Goal: Information Seeking & Learning: Learn about a topic

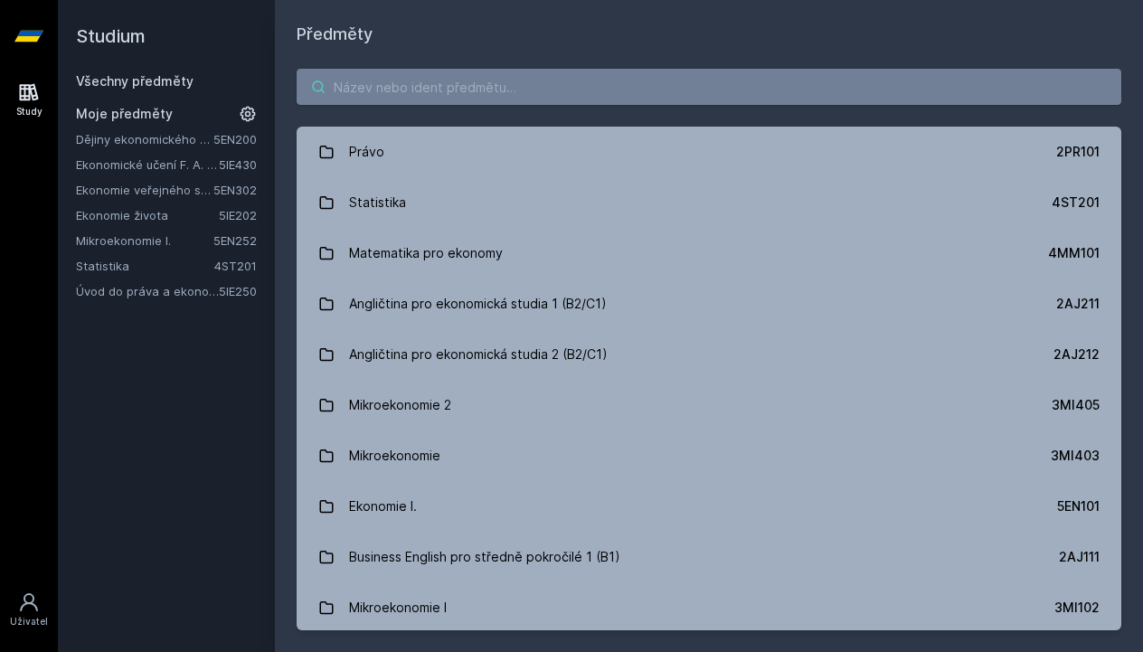
click at [471, 87] on input "search" at bounding box center [709, 87] width 825 height 36
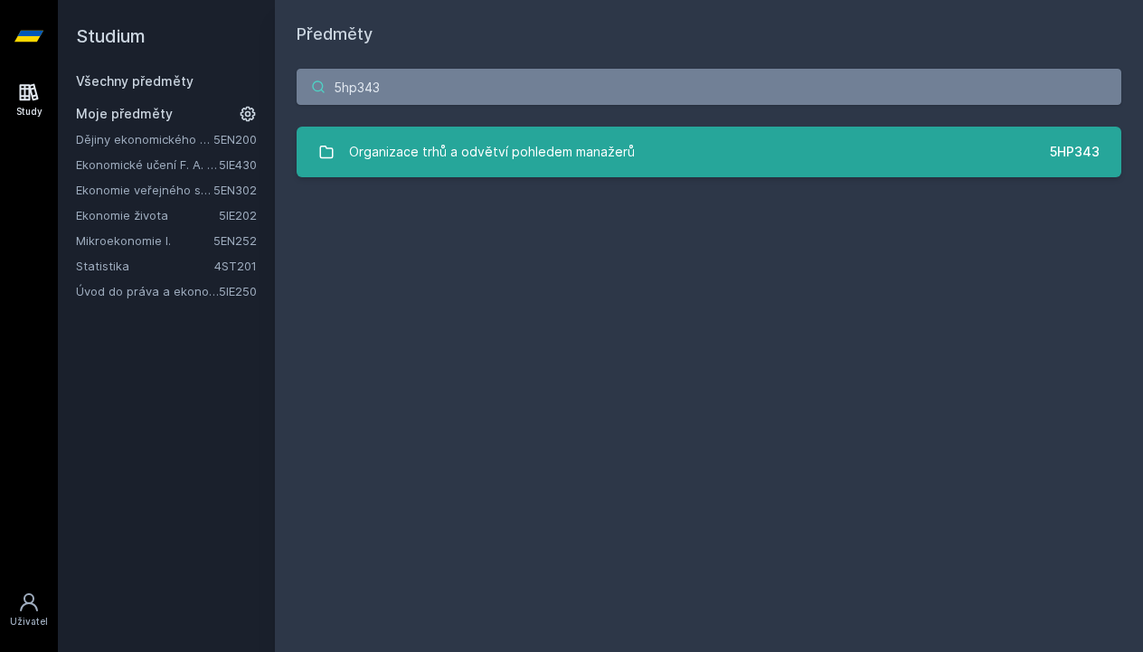
type input "5hp343"
click at [465, 157] on div "Organizace trhů a odvětví pohledem manažerů" at bounding box center [492, 152] width 286 height 36
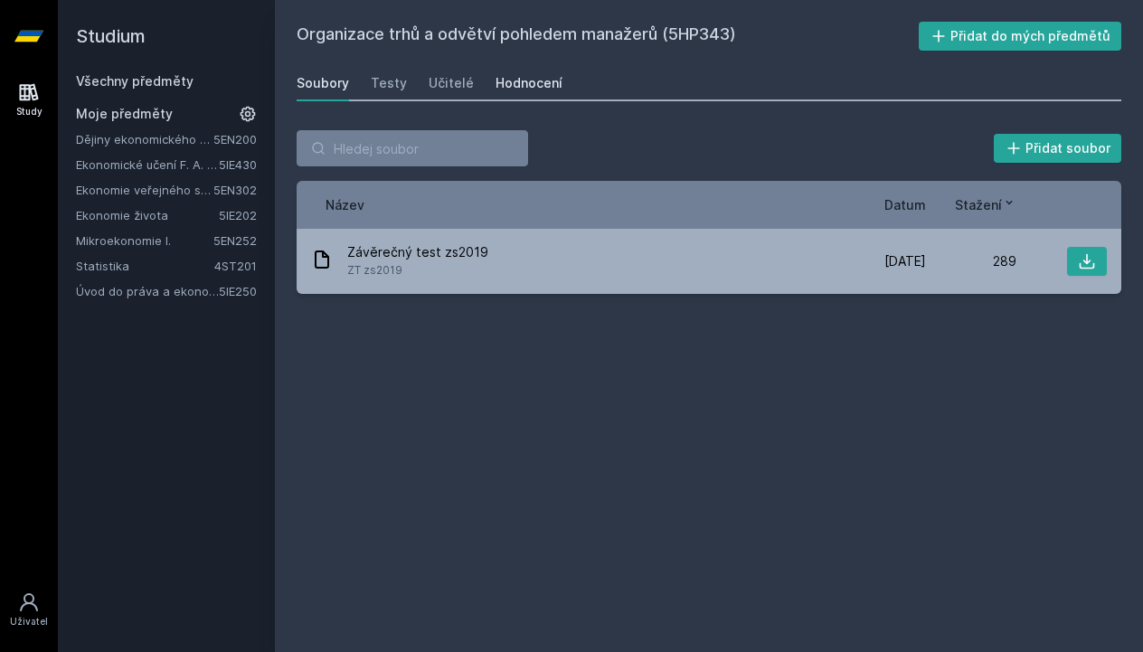
click at [534, 90] on div "Hodnocení" at bounding box center [529, 83] width 67 height 18
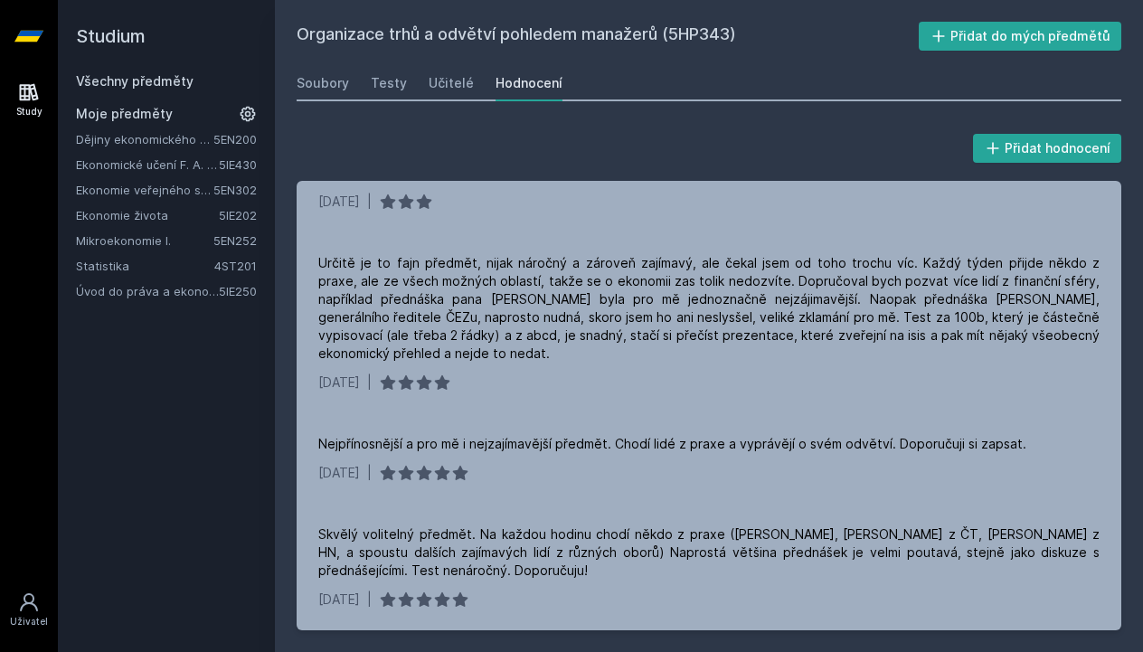
click at [141, 241] on link "Mikroekonomie I." at bounding box center [145, 241] width 138 height 18
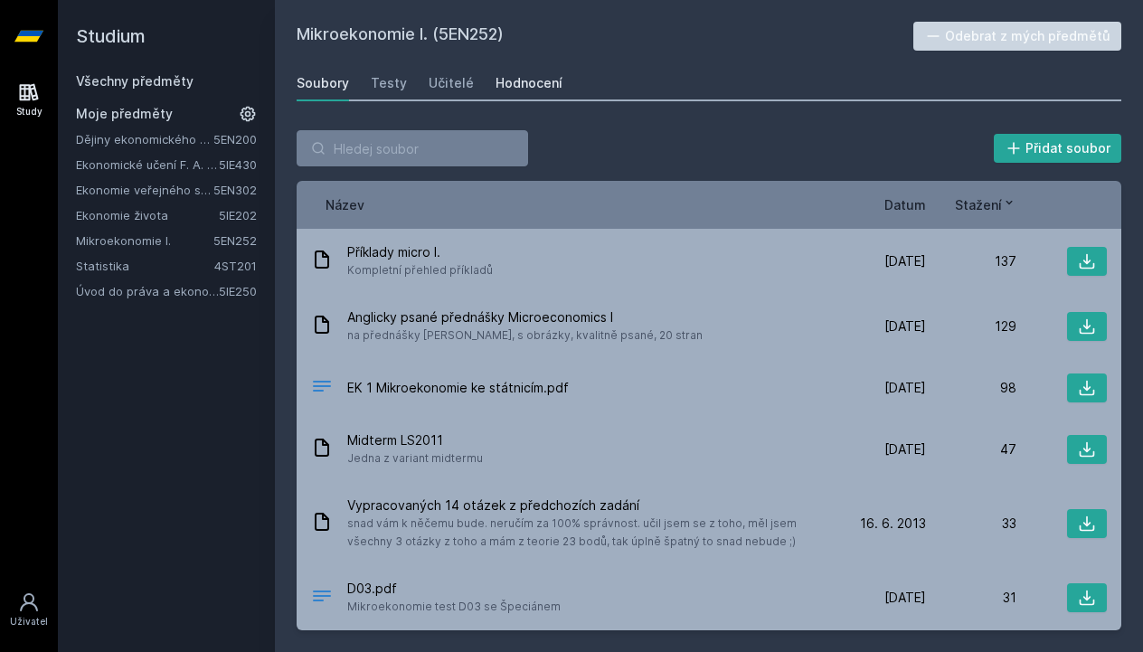
click at [523, 90] on div "Hodnocení" at bounding box center [529, 83] width 67 height 18
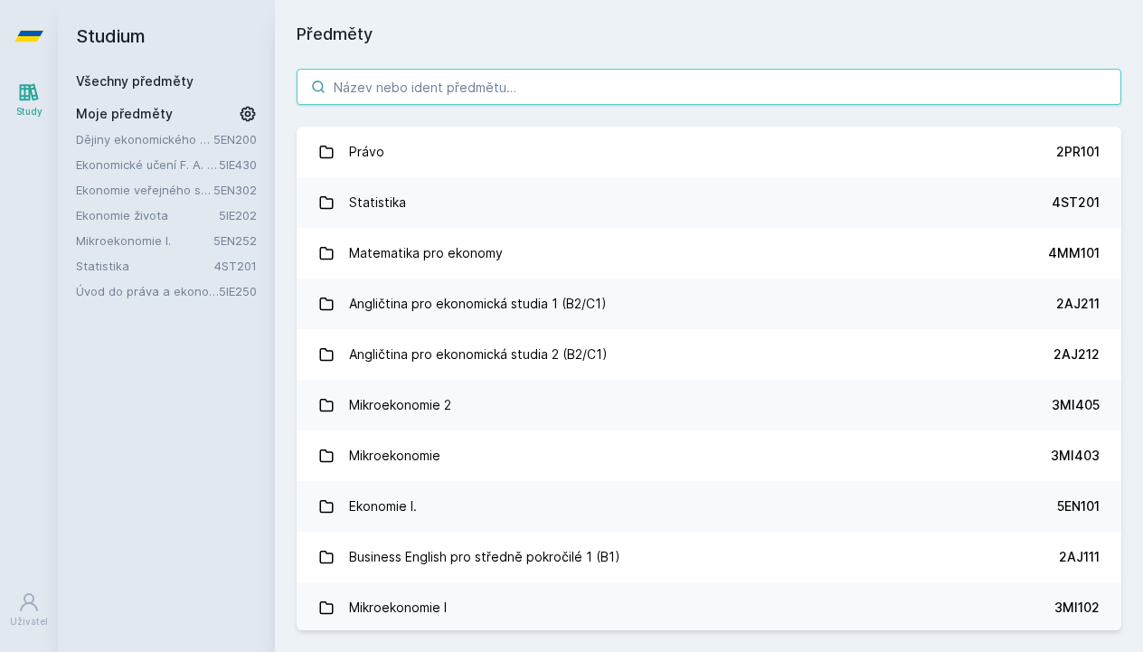
click at [421, 87] on input "search" at bounding box center [709, 87] width 825 height 36
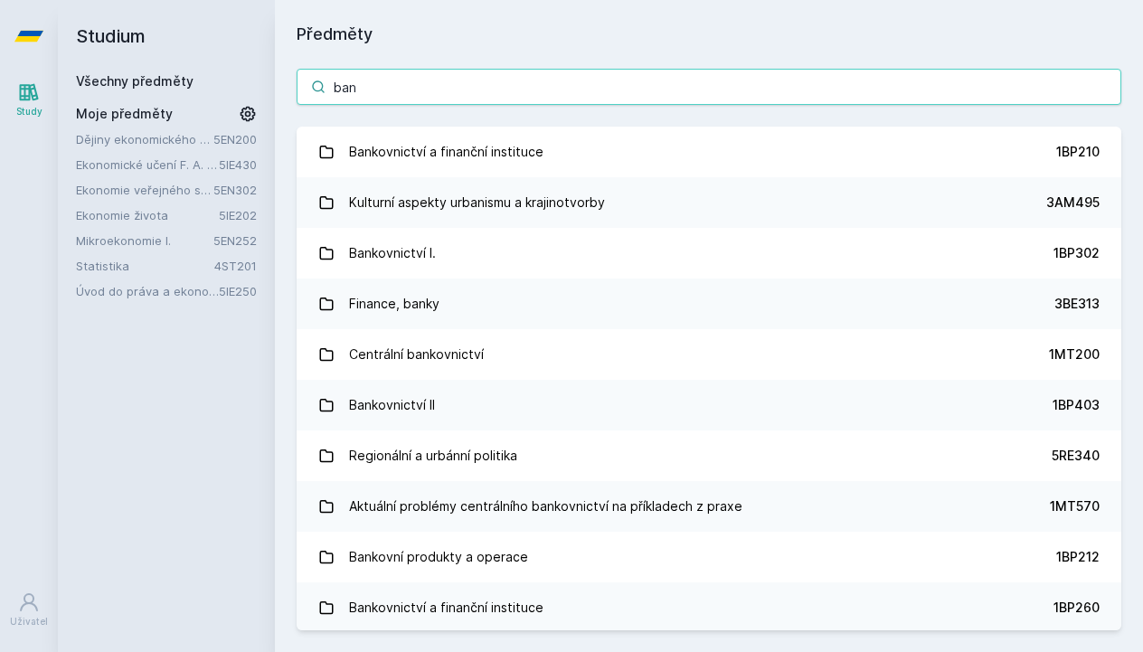
type input "bank"
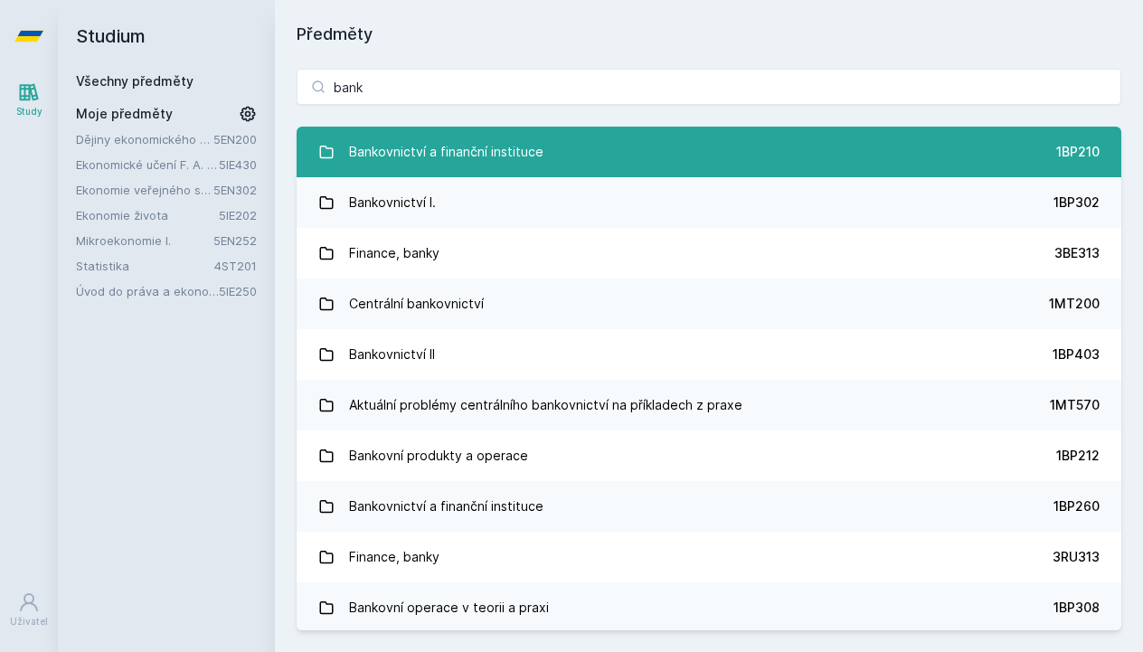
click at [510, 144] on div "Bankovnictví a finanční instituce" at bounding box center [446, 152] width 195 height 36
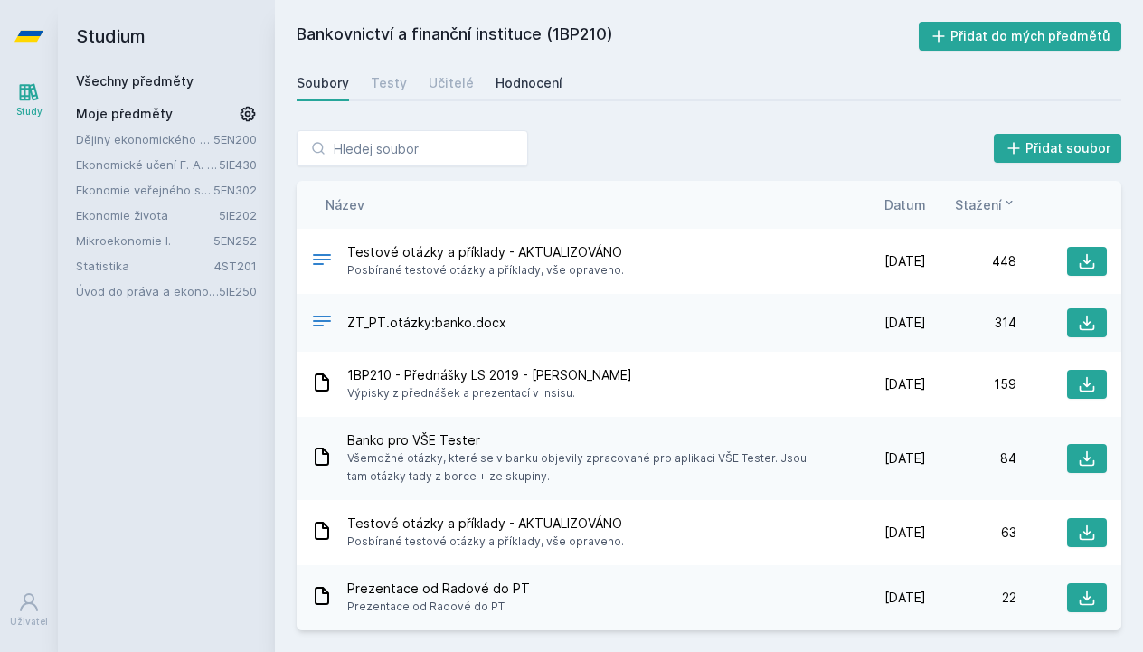
click at [497, 83] on div "Hodnocení" at bounding box center [529, 83] width 67 height 18
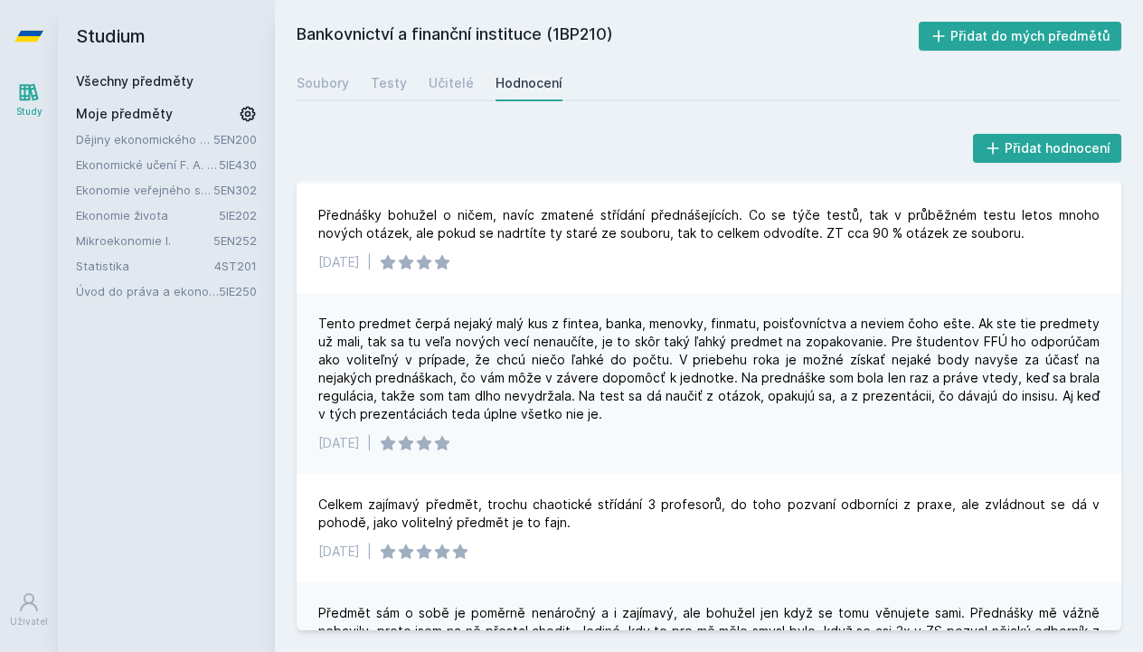
scroll to position [288, 0]
